Goal: Task Accomplishment & Management: Manage account settings

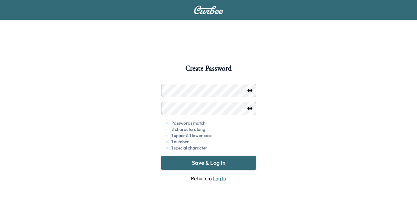
click at [226, 165] on button "Save & Log In" at bounding box center [208, 163] width 95 height 14
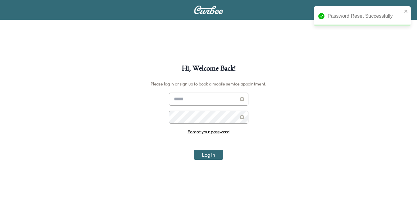
click at [195, 105] on input "text" at bounding box center [209, 99] width 80 height 13
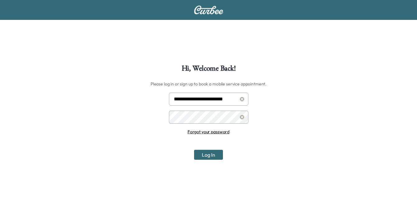
type input "**********"
click at [215, 151] on button "Log In" at bounding box center [208, 155] width 29 height 10
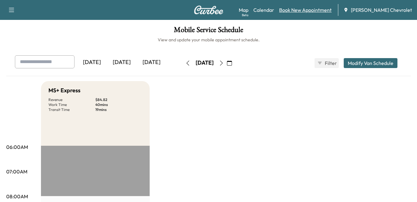
click at [308, 9] on link "Book New Appointment" at bounding box center [305, 9] width 53 height 7
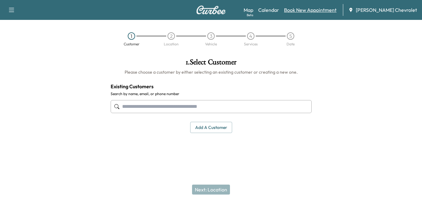
click at [327, 13] on link "Book New Appointment" at bounding box center [310, 9] width 53 height 7
click at [329, 9] on link "Book New Appointment" at bounding box center [310, 9] width 53 height 7
click at [212, 122] on button "Add a customer" at bounding box center [211, 128] width 42 height 12
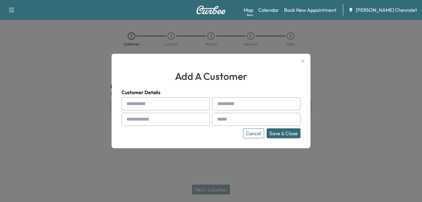
click at [162, 107] on input "text" at bounding box center [166, 103] width 88 height 13
type input "*********"
type input "*****"
type input "**********"
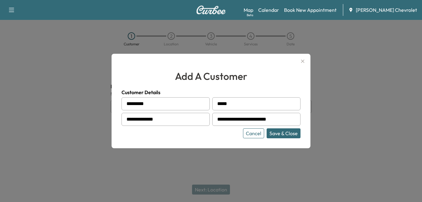
click at [268, 131] on button "Save & Close" at bounding box center [284, 133] width 34 height 10
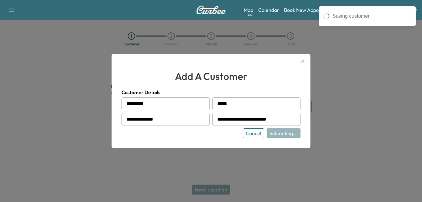
type input "**********"
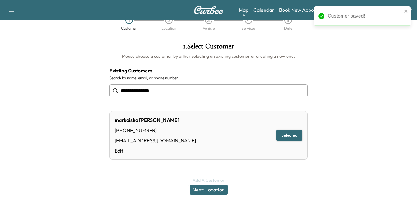
scroll to position [25, 0]
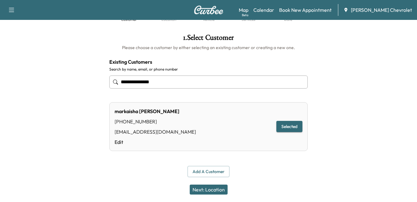
click at [206, 195] on div "Next: Location" at bounding box center [208, 189] width 417 height 25
click at [210, 190] on button "Next: Location" at bounding box center [209, 190] width 38 height 10
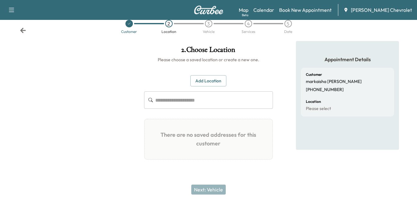
scroll to position [12, 0]
click at [206, 80] on button "Add Location" at bounding box center [209, 81] width 36 height 12
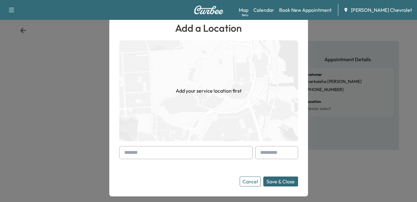
click at [197, 148] on input "text" at bounding box center [186, 152] width 134 height 13
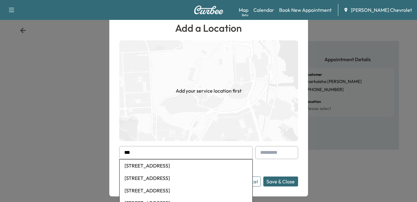
click at [193, 167] on li "955 Pearl Street, Brockton, MA, USA" at bounding box center [186, 165] width 133 height 12
type input "**********"
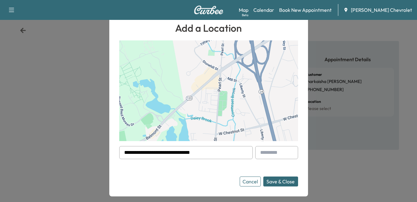
click at [288, 180] on button "Save & Close" at bounding box center [281, 182] width 35 height 10
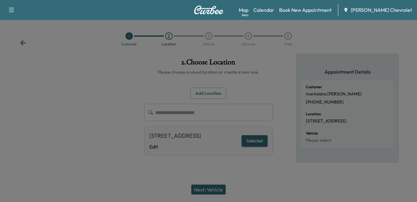
scroll to position [0, 0]
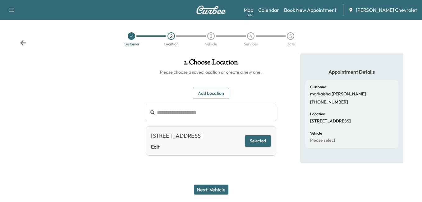
click at [211, 191] on button "Next: Vehicle" at bounding box center [211, 190] width 35 height 10
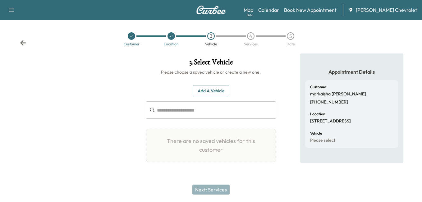
click at [20, 39] on div "Customer Location 3 Vehicle 4 Services 5 Date" at bounding box center [211, 39] width 422 height 29
click at [22, 43] on icon at bounding box center [23, 42] width 6 height 5
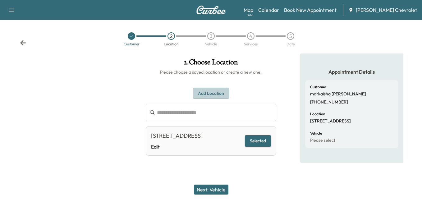
click at [200, 96] on button "Add Location" at bounding box center [211, 94] width 36 height 12
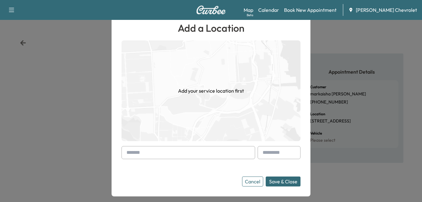
click at [183, 154] on input "text" at bounding box center [189, 152] width 134 height 13
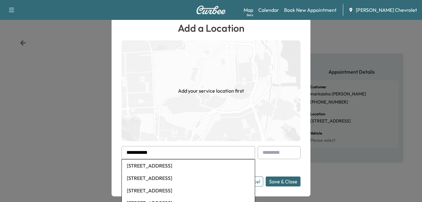
click at [196, 176] on li "14 Green Place, Brockton, Plymouth, MA, USA" at bounding box center [188, 178] width 133 height 12
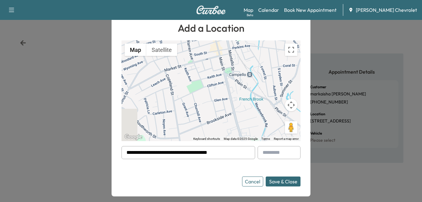
drag, startPoint x: 227, startPoint y: 154, endPoint x: 0, endPoint y: 155, distance: 227.2
click at [0, 155] on html "**********" at bounding box center [211, 101] width 422 height 202
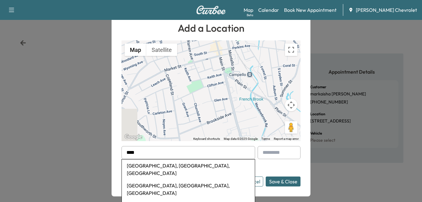
click at [186, 168] on li "Concord, MA, USA" at bounding box center [188, 169] width 133 height 20
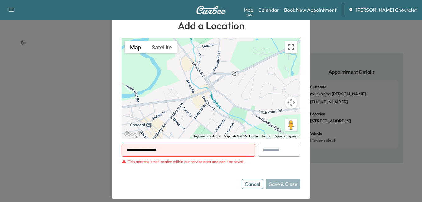
click at [126, 149] on div at bounding box center [127, 149] width 7 height 7
click at [172, 148] on input "**********" at bounding box center [189, 150] width 134 height 13
drag, startPoint x: 172, startPoint y: 148, endPoint x: -1, endPoint y: 156, distance: 173.0
click at [0, 156] on html "**********" at bounding box center [211, 101] width 422 height 202
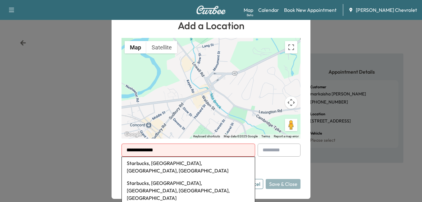
click at [170, 179] on li "Starbucks, Storrs Street, Concord, NH, USA" at bounding box center [188, 190] width 133 height 27
type input "**********"
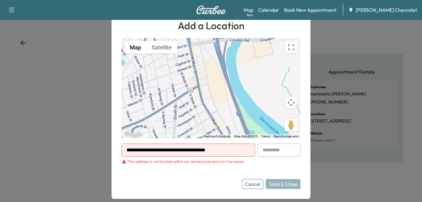
click at [256, 185] on button "Cancel" at bounding box center [252, 184] width 21 height 10
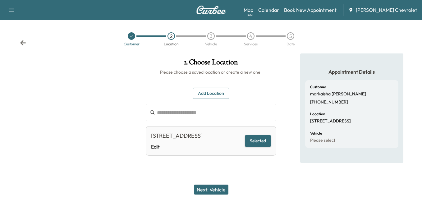
click at [214, 190] on button "Next: Vehicle" at bounding box center [211, 190] width 35 height 10
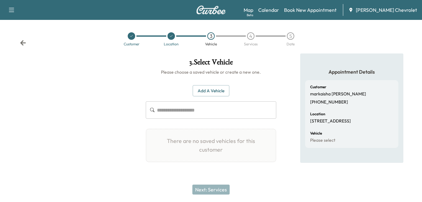
click at [204, 89] on button "Add a Vehicle" at bounding box center [211, 91] width 37 height 12
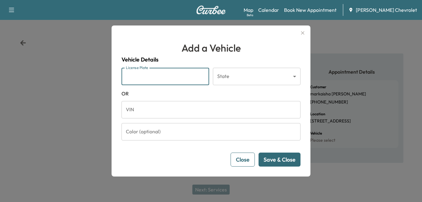
click at [171, 85] on input "License Plate" at bounding box center [166, 76] width 88 height 17
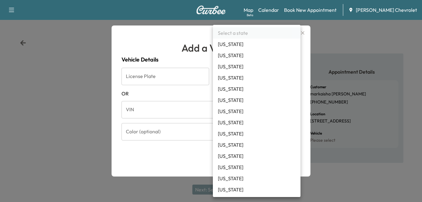
click at [239, 73] on body "Support Log Out Map Beta Calendar Book New Appointment Copeland Chevrolet Custo…" at bounding box center [211, 101] width 422 height 202
click at [174, 100] on div at bounding box center [211, 101] width 422 height 202
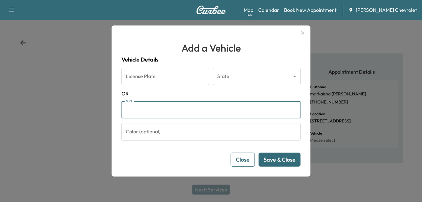
click at [170, 108] on input "VIN" at bounding box center [211, 109] width 179 height 17
paste input "**********"
type input "**********"
click at [279, 163] on button "Save & Close" at bounding box center [280, 160] width 42 height 14
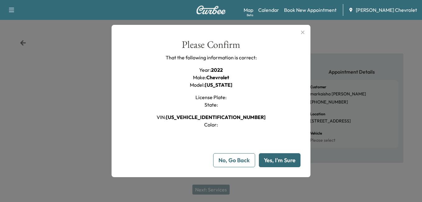
click at [277, 164] on button "Yes, I'm Sure" at bounding box center [280, 160] width 42 height 14
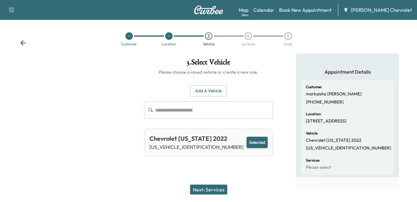
click at [201, 187] on button "Next: Services" at bounding box center [208, 190] width 37 height 10
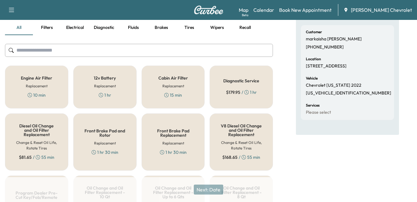
scroll to position [62, 0]
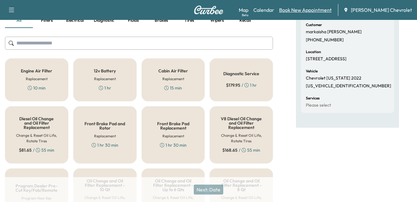
click at [312, 11] on link "Book New Appointment" at bounding box center [305, 9] width 53 height 7
click at [332, 7] on link "Book New Appointment" at bounding box center [305, 9] width 53 height 7
drag, startPoint x: 366, startPoint y: 155, endPoint x: 353, endPoint y: 149, distance: 14.9
click at [364, 155] on div "Appointment Details Customer markaisha davis (912) 472-1210 Location 955 Pearl …" at bounding box center [347, 160] width 103 height 339
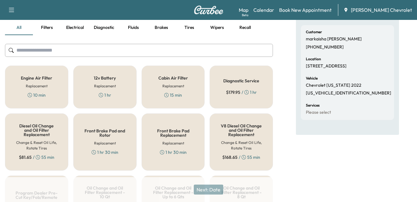
scroll to position [0, 0]
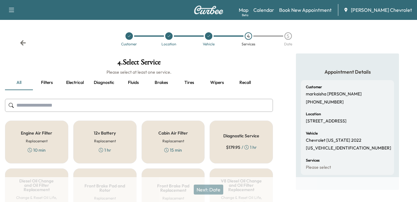
click at [10, 4] on div "Support Log Out Map Beta Calendar Book New Appointment Copeland Chevrolet" at bounding box center [208, 10] width 417 height 20
click at [11, 6] on icon "button" at bounding box center [11, 9] width 7 height 7
click at [210, 13] on img at bounding box center [209, 10] width 30 height 9
click at [28, 43] on div "Customer Location Vehicle 4 Services 5 Date" at bounding box center [208, 39] width 417 height 29
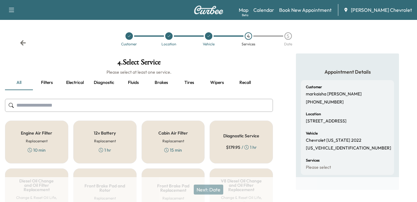
click at [24, 43] on icon at bounding box center [23, 42] width 6 height 5
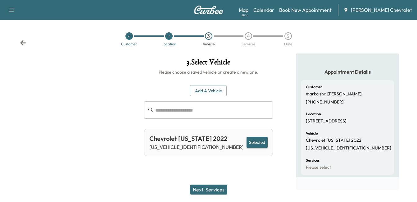
click at [24, 43] on icon at bounding box center [23, 42] width 6 height 5
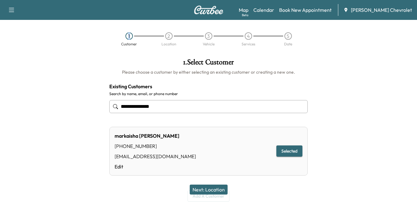
click at [24, 43] on div "1 Customer 2 Location 3 Vehicle 4 Services 5 Date" at bounding box center [208, 39] width 417 height 29
drag, startPoint x: 24, startPoint y: 43, endPoint x: 12, endPoint y: 10, distance: 35.0
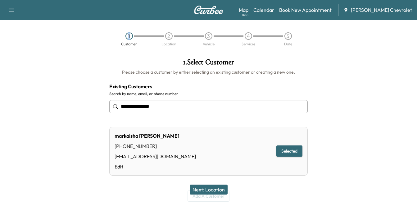
click at [12, 10] on icon "button" at bounding box center [11, 10] width 5 height 4
click at [11, 5] on button "button" at bounding box center [11, 10] width 13 height 10
click at [6, 8] on button "button" at bounding box center [11, 10] width 13 height 10
click at [295, 7] on link "Book New Appointment" at bounding box center [305, 9] width 53 height 7
click at [205, 8] on img at bounding box center [209, 10] width 30 height 9
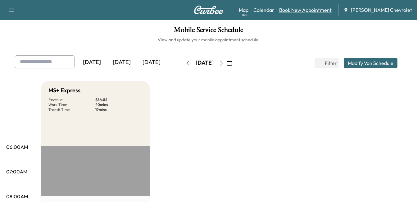
click at [307, 13] on link "Book New Appointment" at bounding box center [305, 9] width 53 height 7
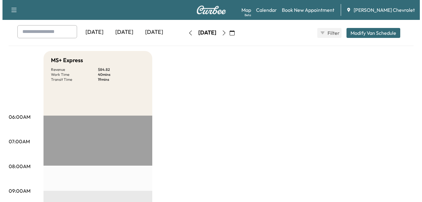
scroll to position [196, 0]
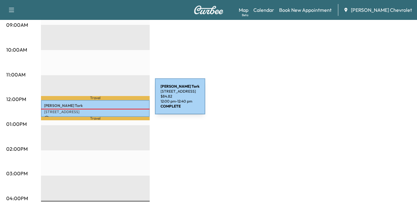
click at [108, 100] on div "[PERSON_NAME] [STREET_ADDRESS] $ 84.82 12:00 pm - 12:40 pm" at bounding box center [95, 108] width 109 height 17
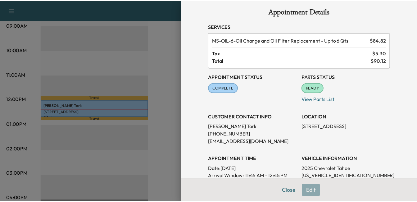
scroll to position [0, 0]
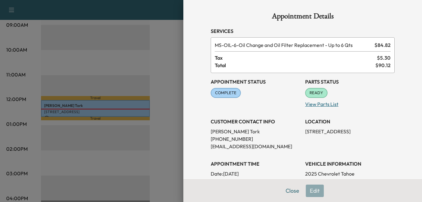
click at [315, 102] on p "View Parts List" at bounding box center [350, 103] width 90 height 10
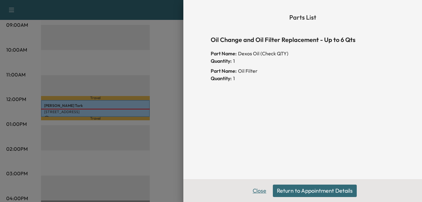
click at [260, 191] on button "Close" at bounding box center [260, 191] width 22 height 12
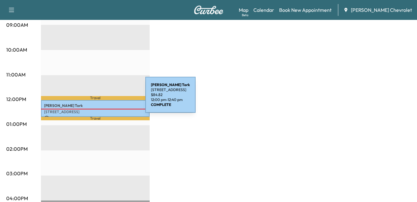
click at [99, 100] on div "[PERSON_NAME] [STREET_ADDRESS] $ 84.82 12:00 pm - 12:40 pm" at bounding box center [95, 108] width 109 height 17
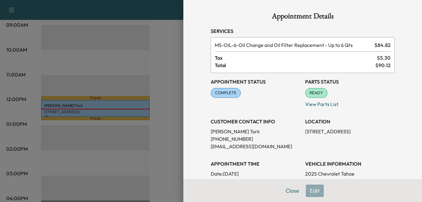
click at [316, 108] on div "Appointment Status COMPLETE Mark as Not Ready Parts Status READY Mark as Not Re…" at bounding box center [303, 166] width 184 height 187
click at [317, 105] on p "View Parts List" at bounding box center [350, 103] width 90 height 10
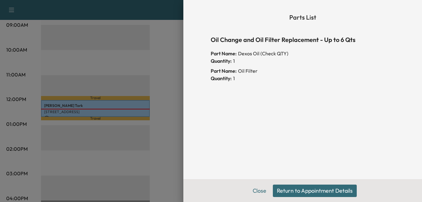
drag, startPoint x: 256, startPoint y: 192, endPoint x: 252, endPoint y: 146, distance: 45.5
click at [254, 189] on button "Close" at bounding box center [260, 191] width 22 height 12
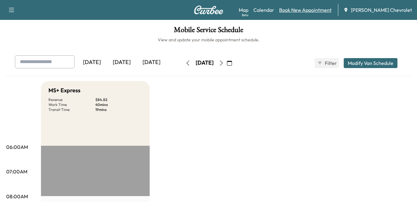
click at [316, 10] on link "Book New Appointment" at bounding box center [305, 9] width 53 height 7
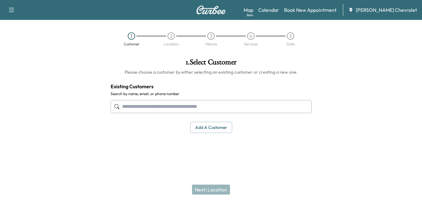
click at [165, 104] on input "text" at bounding box center [211, 106] width 201 height 13
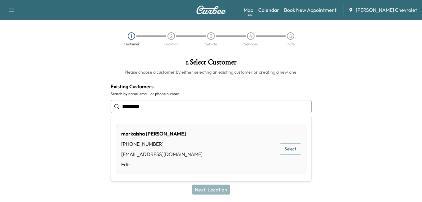
click at [205, 166] on div "[PERSON_NAME] [PHONE_NUMBER] [EMAIL_ADDRESS][DOMAIN_NAME] Edit Select" at bounding box center [211, 149] width 191 height 49
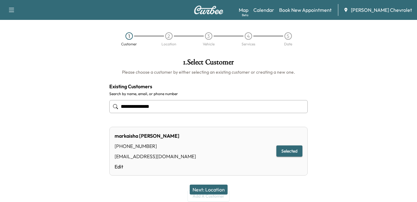
type input "**********"
click at [209, 185] on button "Next: Location" at bounding box center [209, 190] width 38 height 10
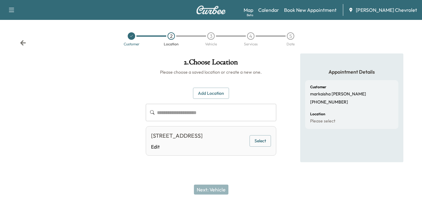
click at [211, 156] on div "[STREET_ADDRESS] Edit Select" at bounding box center [211, 141] width 131 height 30
click at [261, 147] on button "Select" at bounding box center [260, 141] width 21 height 12
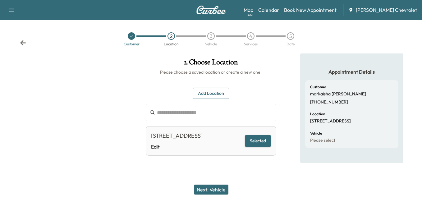
click at [214, 191] on button "Next: Vehicle" at bounding box center [211, 190] width 35 height 10
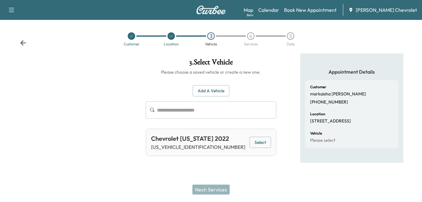
drag, startPoint x: 264, startPoint y: 141, endPoint x: 260, endPoint y: 143, distance: 4.6
click at [263, 141] on button "Select" at bounding box center [260, 143] width 21 height 12
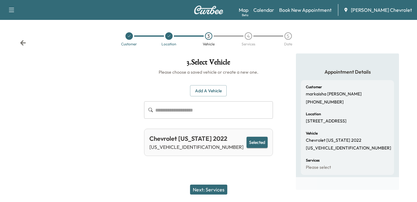
click at [214, 183] on div "Next: Services" at bounding box center [208, 189] width 417 height 25
click at [211, 190] on button "Next: Services" at bounding box center [208, 190] width 37 height 10
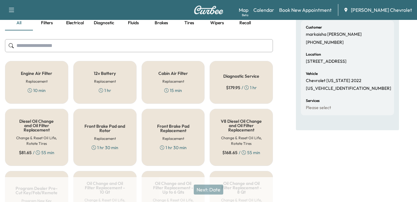
scroll to position [62, 0]
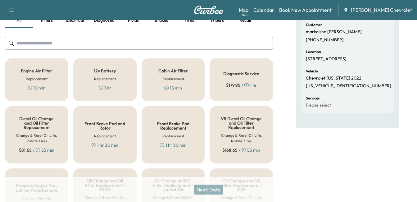
click at [30, 92] on div "Engine Air Filter Replacement 10 min" at bounding box center [36, 79] width 63 height 43
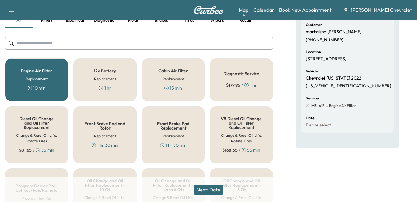
drag, startPoint x: 206, startPoint y: 192, endPoint x: 204, endPoint y: 188, distance: 4.3
click at [205, 192] on button "Next: Date" at bounding box center [209, 190] width 30 height 10
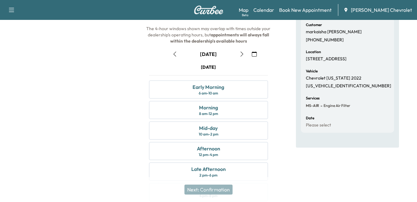
click at [251, 48] on div "September [DATE] S M T W T F S 31 1 2 3 4 5 6 7 8 9 10 11 12 13 14 15 16 17 18 …" at bounding box center [208, 134] width 129 height 180
click at [252, 55] on icon "button" at bounding box center [254, 54] width 5 height 5
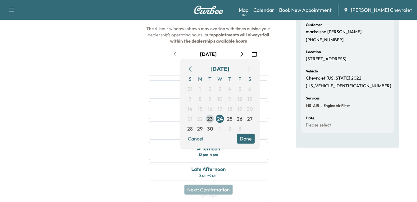
click at [209, 121] on span "23" at bounding box center [210, 118] width 6 height 7
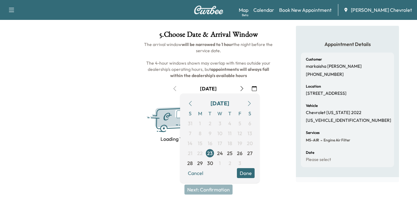
click at [248, 173] on button "Done" at bounding box center [246, 173] width 18 height 10
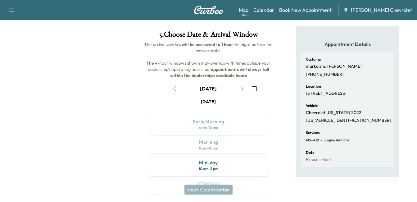
click at [254, 90] on icon "button" at bounding box center [254, 88] width 5 height 5
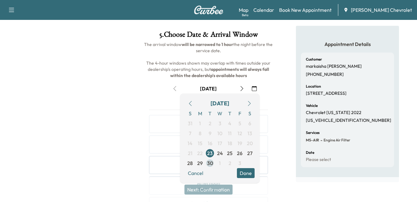
click at [209, 163] on span "30" at bounding box center [210, 162] width 6 height 7
click at [247, 177] on button "Done" at bounding box center [246, 173] width 18 height 10
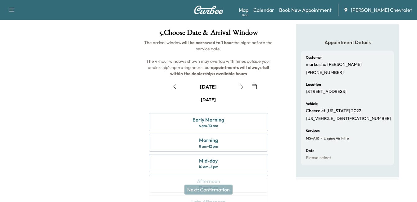
scroll to position [16, 0]
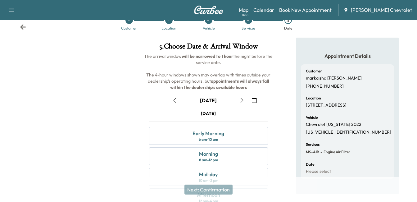
click at [256, 101] on icon "button" at bounding box center [254, 100] width 5 height 5
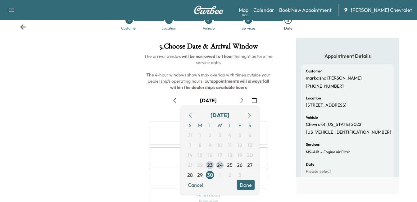
click at [218, 164] on span "24" at bounding box center [220, 164] width 6 height 7
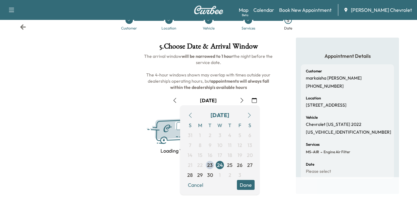
click at [246, 187] on button "Done" at bounding box center [246, 185] width 18 height 10
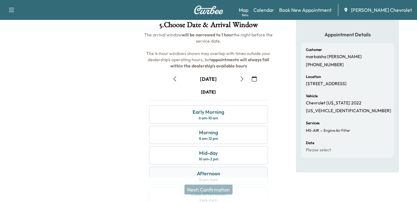
scroll to position [78, 0]
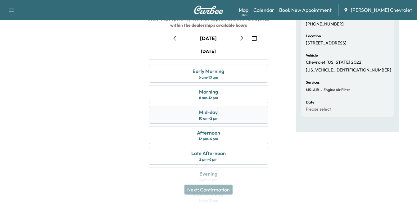
click at [242, 118] on div "Mid-day 10 am - 2 pm" at bounding box center [208, 115] width 119 height 18
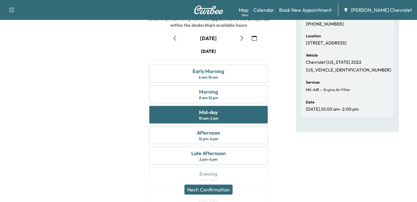
click at [218, 189] on button "Next: Confirmation" at bounding box center [209, 190] width 48 height 10
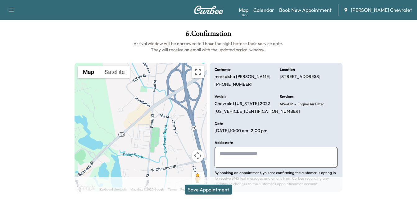
scroll to position [18, 0]
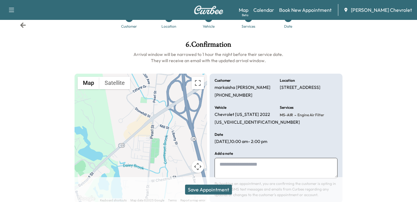
click at [213, 188] on button "Save Appointment" at bounding box center [208, 190] width 47 height 10
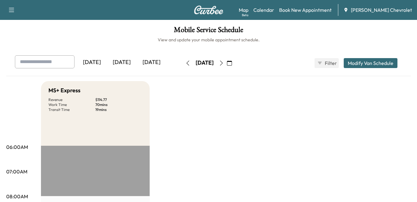
click at [156, 61] on div "[DATE]" at bounding box center [152, 62] width 30 height 14
click at [151, 64] on div "[DATE]" at bounding box center [152, 62] width 30 height 14
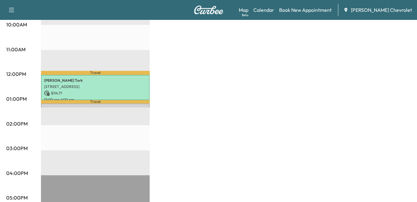
scroll to position [134, 0]
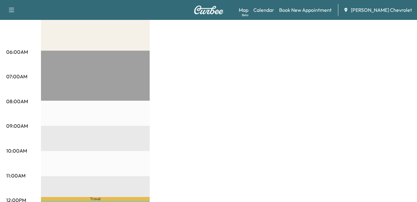
scroll to position [41, 0]
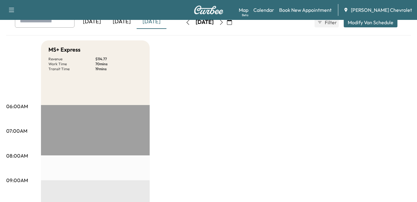
drag, startPoint x: 64, startPoint y: 146, endPoint x: 63, endPoint y: 154, distance: 8.4
click at [89, 72] on div "MS+ Express Revenue $ 114.77 Work Time 70 mins Transit Time 19 mins" at bounding box center [95, 72] width 109 height 65
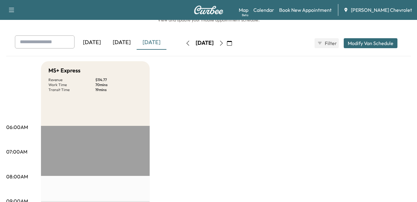
scroll to position [0, 0]
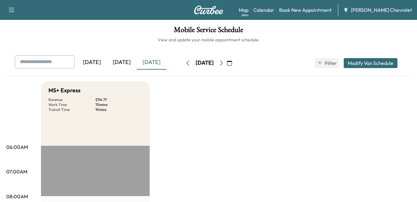
click at [136, 62] on div "[DATE]" at bounding box center [122, 62] width 30 height 14
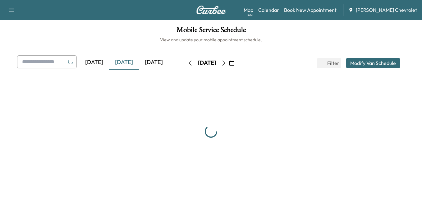
click at [129, 62] on div "[DATE]" at bounding box center [124, 62] width 30 height 14
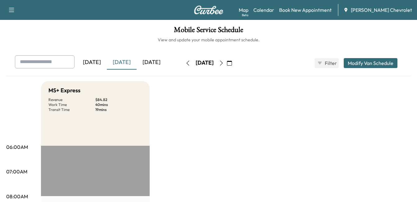
click at [154, 64] on div "[DATE]" at bounding box center [152, 62] width 30 height 14
drag, startPoint x: 128, startPoint y: 116, endPoint x: 112, endPoint y: 153, distance: 39.8
click at [127, 117] on div "MS+ Express Revenue $ 114.77 Work Time 70 mins Transit Time 19 mins" at bounding box center [95, 113] width 109 height 65
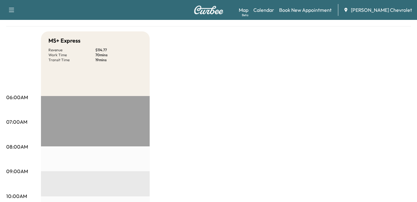
scroll to position [0, 0]
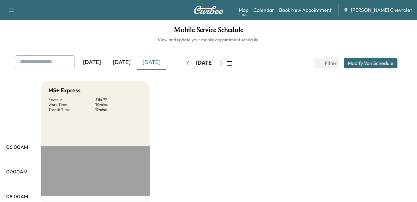
click at [200, 12] on img at bounding box center [209, 10] width 30 height 9
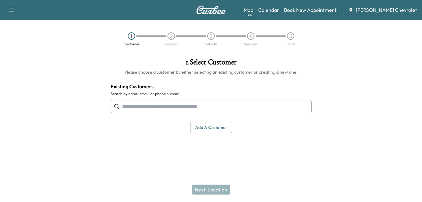
click at [216, 5] on div "Support Log Out Map Beta Calendar Book New Appointment Copeland Chevrolet" at bounding box center [211, 10] width 422 height 20
click at [9, 13] on icon "button" at bounding box center [11, 9] width 7 height 7
click at [196, 9] on img at bounding box center [211, 10] width 30 height 9
click at [279, 8] on link "Calendar" at bounding box center [268, 9] width 21 height 7
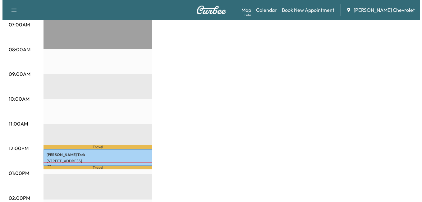
scroll to position [187, 0]
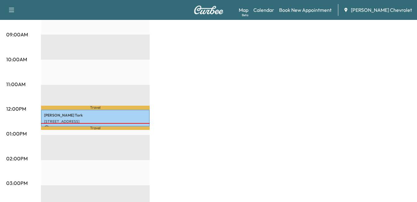
click at [94, 127] on p "Travel" at bounding box center [95, 128] width 109 height 3
drag, startPoint x: 94, startPoint y: 127, endPoint x: 93, endPoint y: 135, distance: 8.4
click at [93, 135] on div "Travel Amir Tork 200 Westgate Dr, Brockton, MA 02301, USA $ 84.82 12:00 pm - 12…" at bounding box center [95, 160] width 109 height 402
drag, startPoint x: 93, startPoint y: 135, endPoint x: 93, endPoint y: 118, distance: 16.5
click at [93, 119] on p "[STREET_ADDRESS]" at bounding box center [95, 121] width 103 height 5
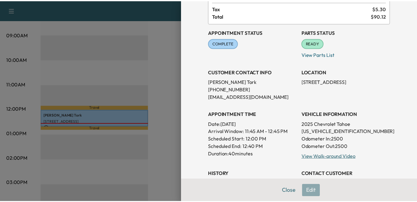
scroll to position [0, 0]
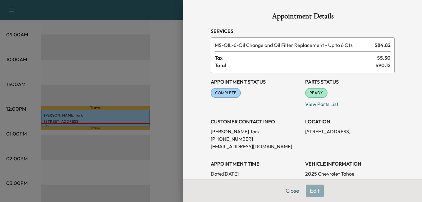
click at [283, 193] on button "Close" at bounding box center [293, 191] width 22 height 12
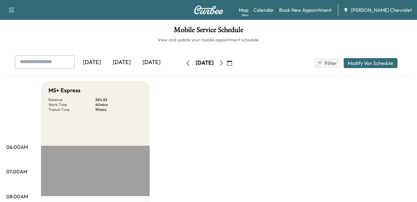
click at [105, 107] on p "19 mins" at bounding box center [118, 109] width 47 height 5
click at [15, 10] on button "button" at bounding box center [11, 10] width 13 height 10
click at [18, 18] on link "Support" at bounding box center [21, 21] width 23 height 7
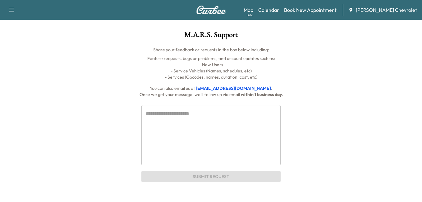
click at [12, 11] on icon "button" at bounding box center [11, 9] width 7 height 7
click at [199, 7] on img at bounding box center [211, 10] width 30 height 9
